Goal: Check status: Check status

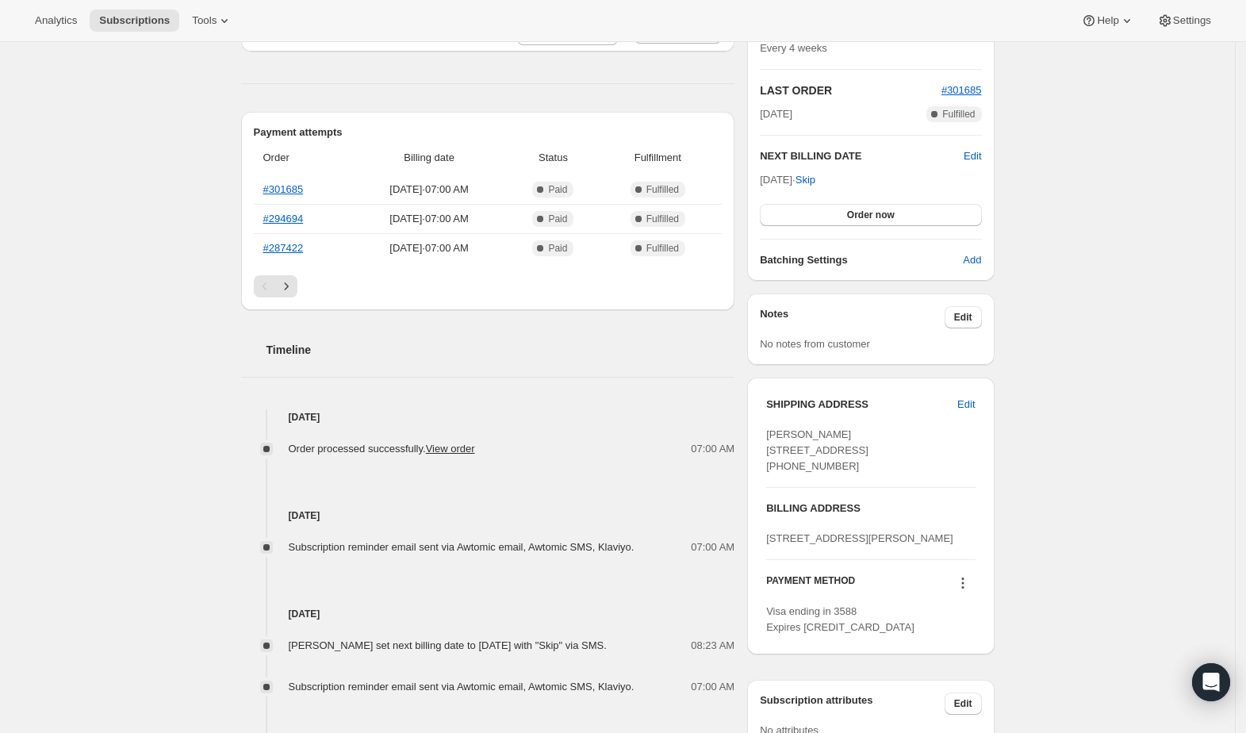
scroll to position [317, 0]
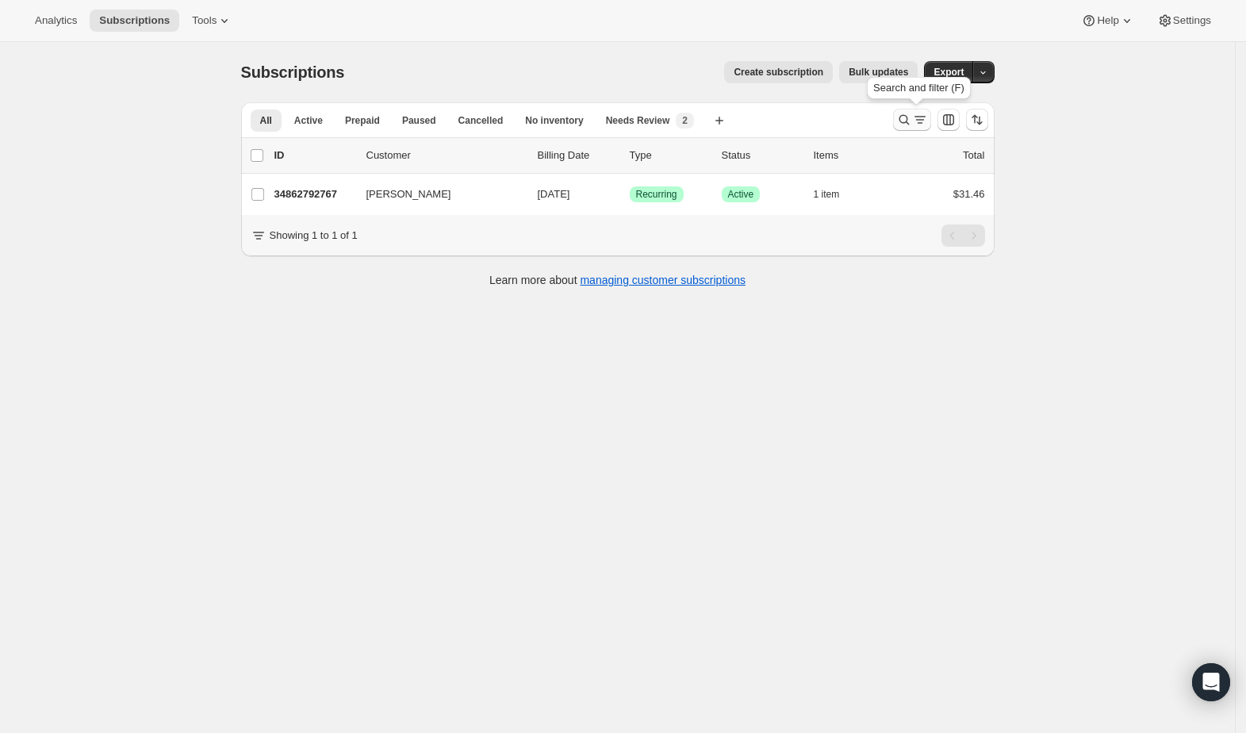
click at [906, 124] on icon "Search and filter results" at bounding box center [905, 120] width 16 height 16
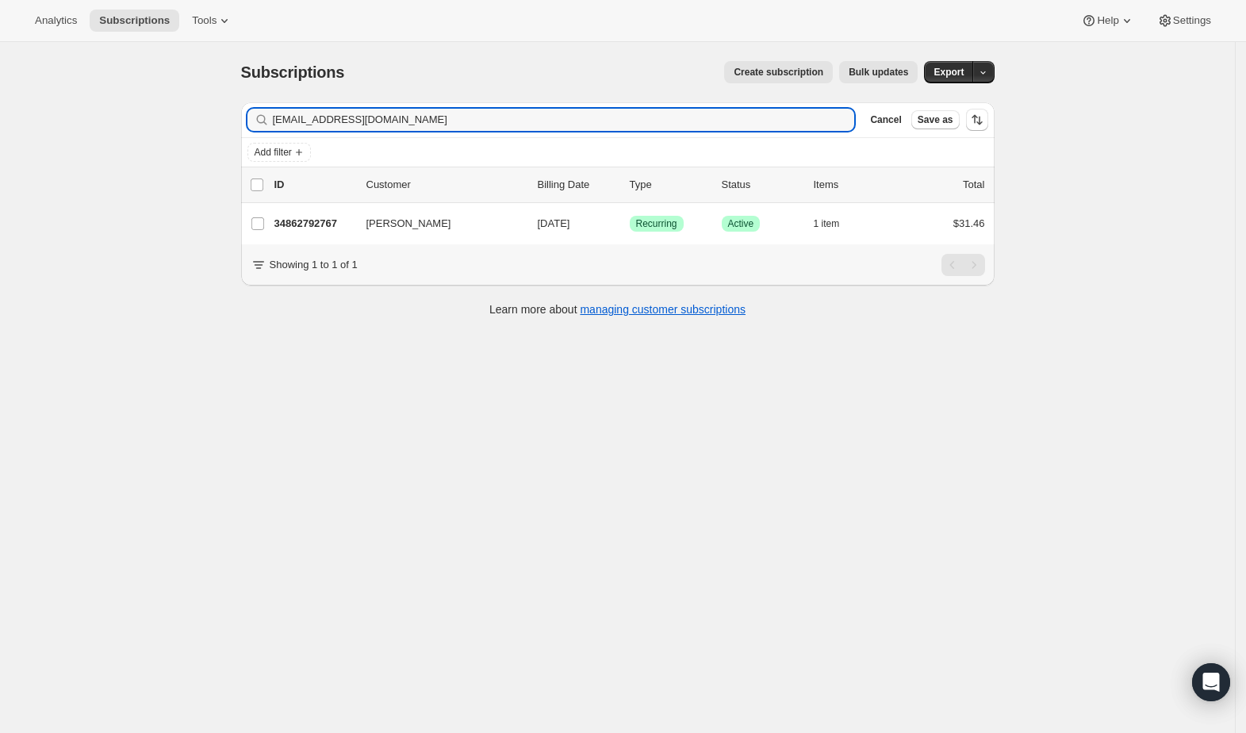
drag, startPoint x: 440, startPoint y: 119, endPoint x: 223, endPoint y: 124, distance: 217.4
click at [225, 121] on div "Subscriptions. This page is ready Subscriptions Create subscription Bulk update…" at bounding box center [617, 408] width 1235 height 733
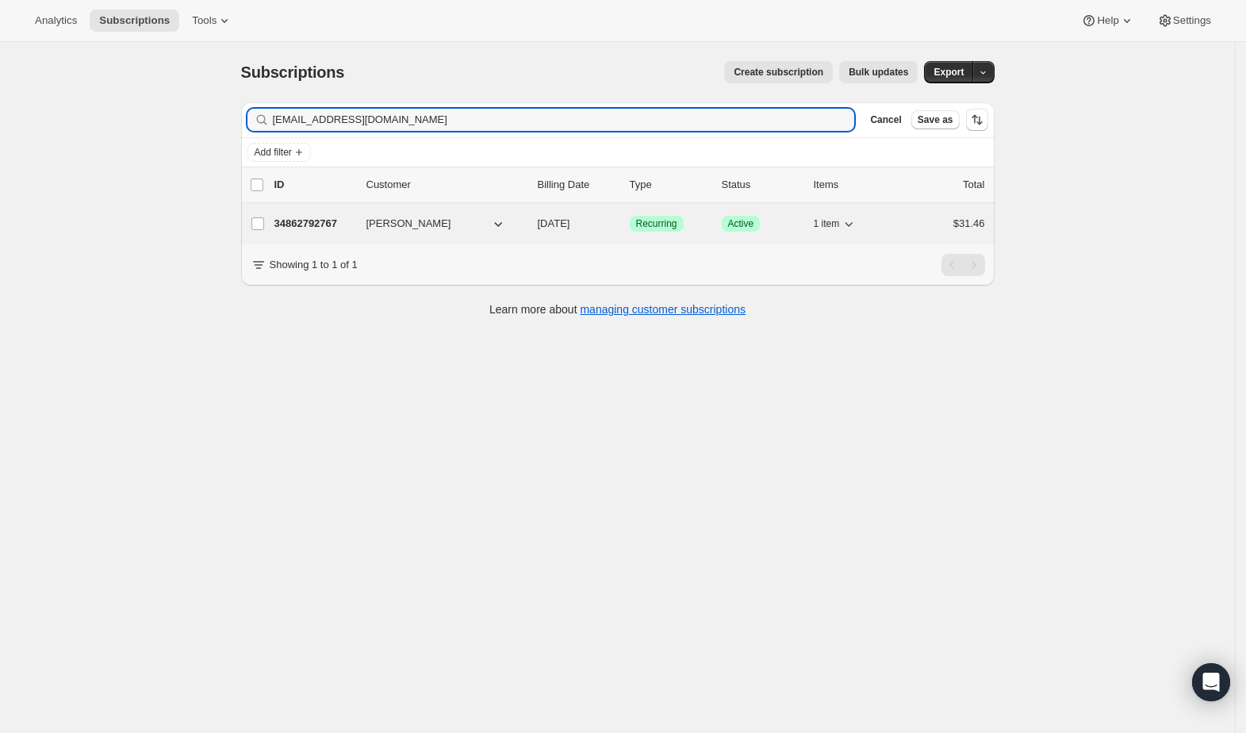
click at [330, 224] on p "34862792767" at bounding box center [314, 224] width 79 height 16
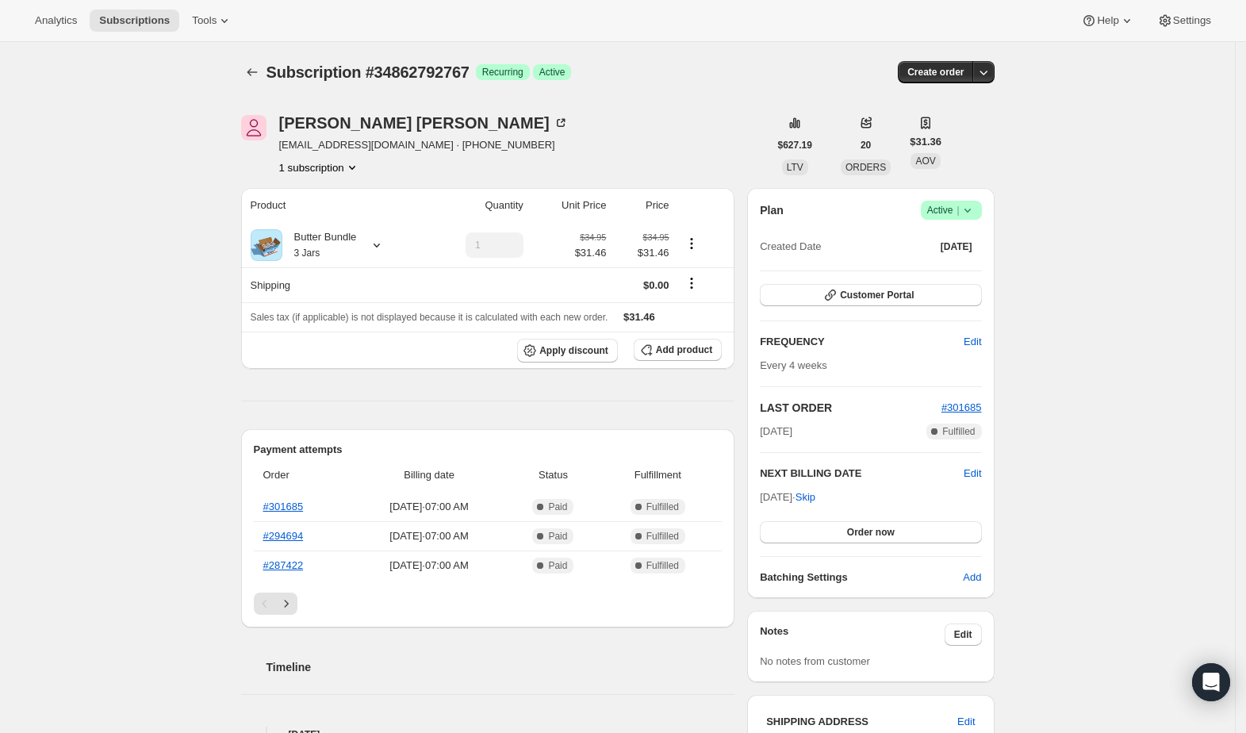
scroll to position [317, 0]
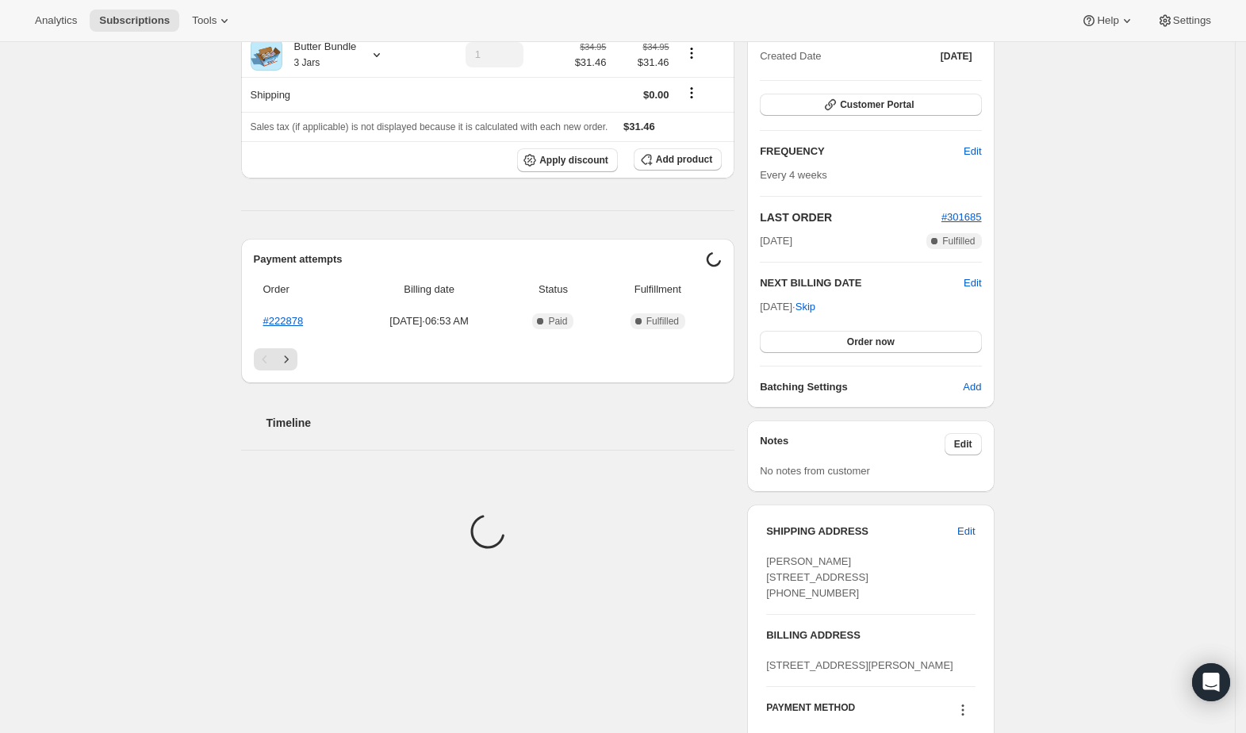
scroll to position [317, 0]
